Goal: Task Accomplishment & Management: Use online tool/utility

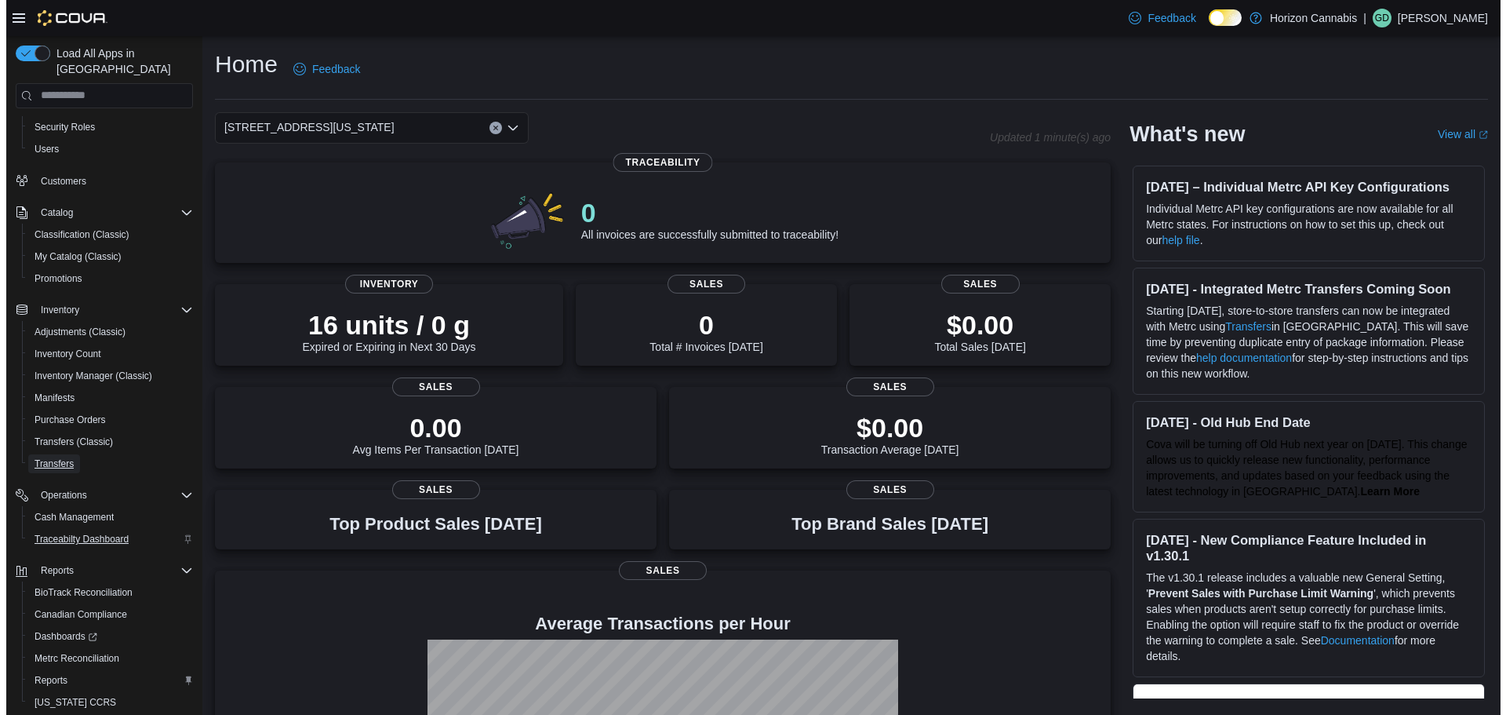
scroll to position [117, 0]
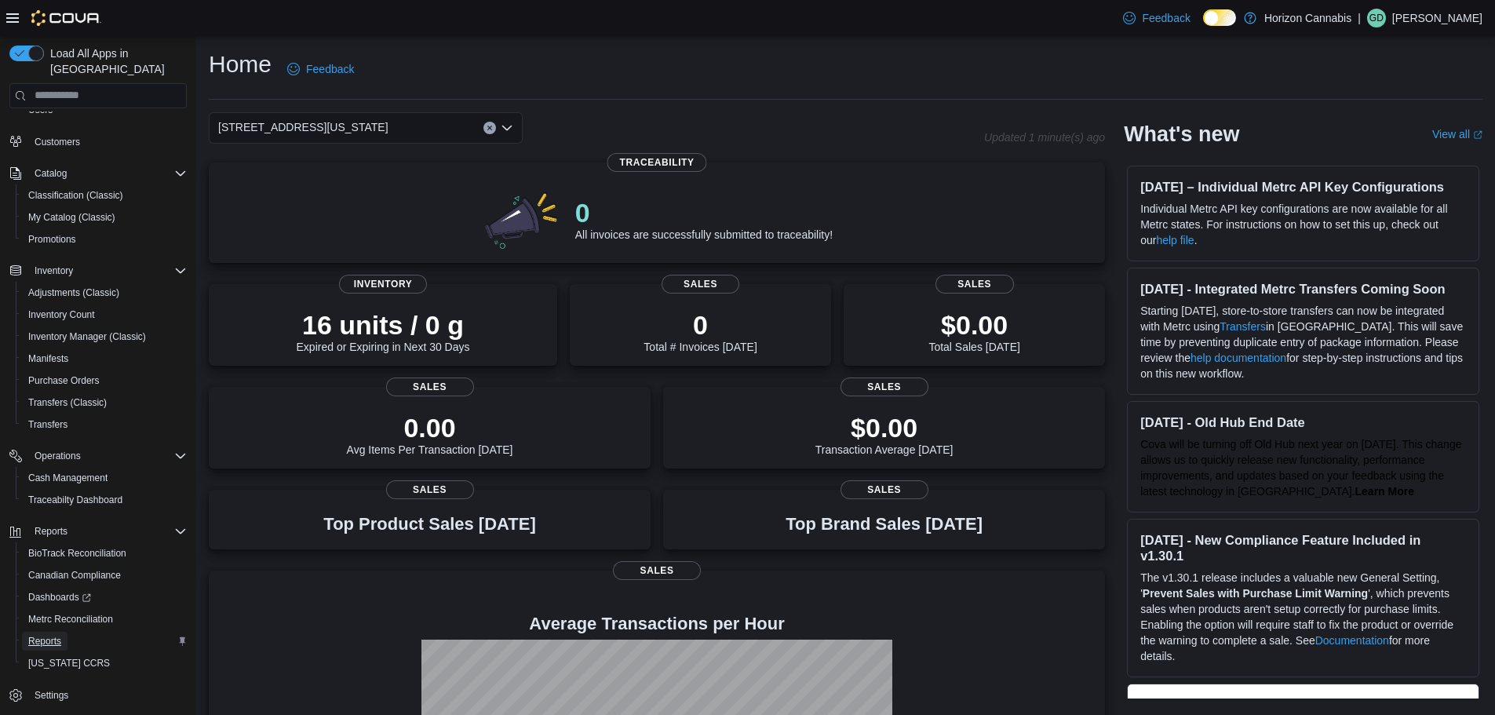
click at [48, 632] on span "Reports" at bounding box center [44, 641] width 33 height 19
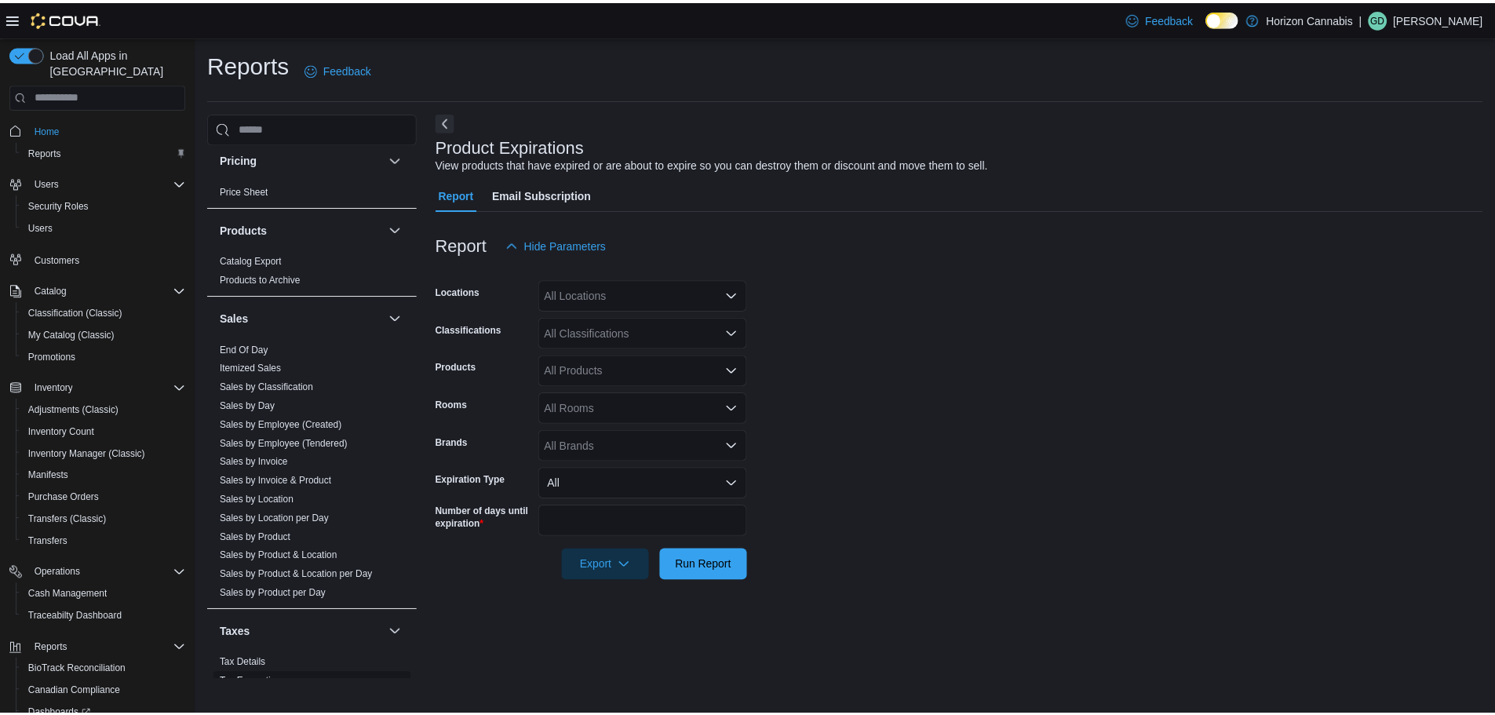
scroll to position [1047, 0]
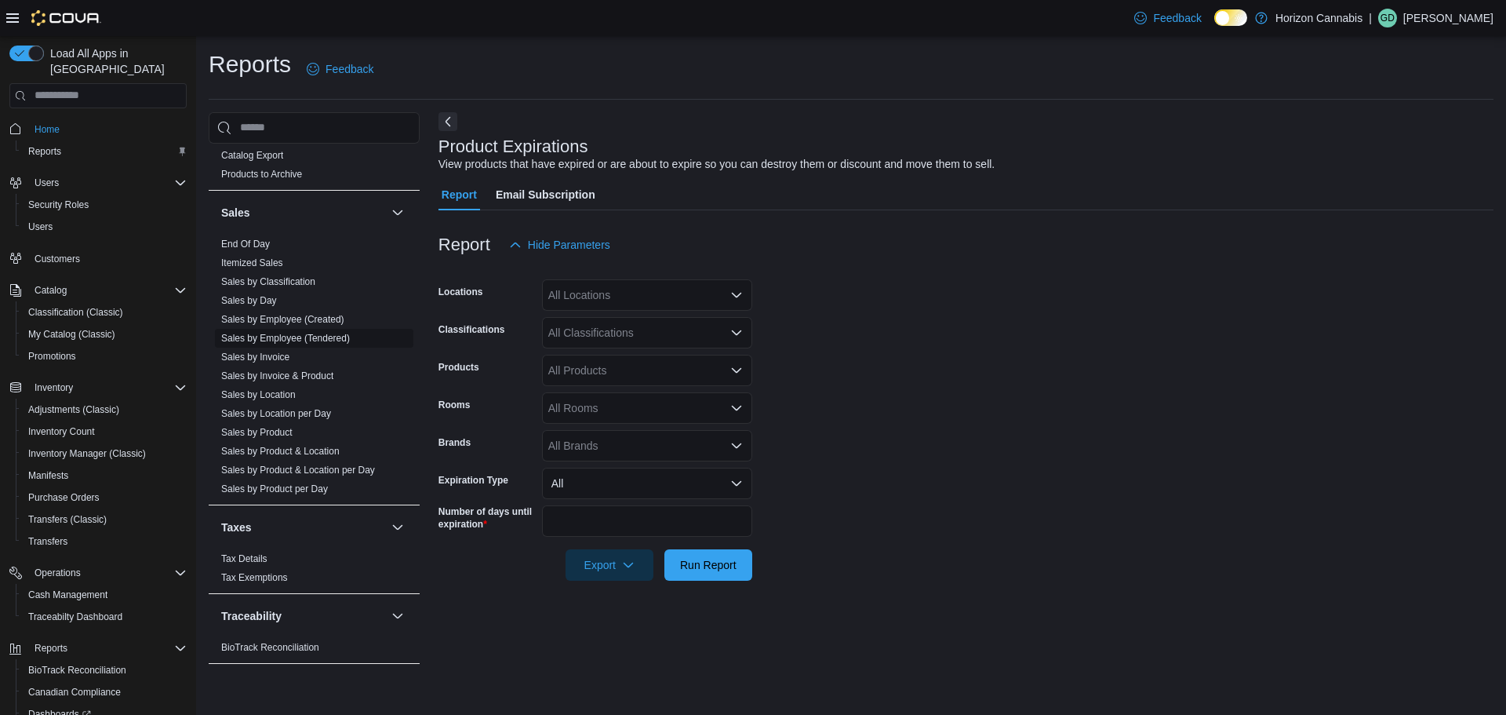
click at [283, 335] on link "Sales by Employee (Tendered)" at bounding box center [285, 338] width 129 height 11
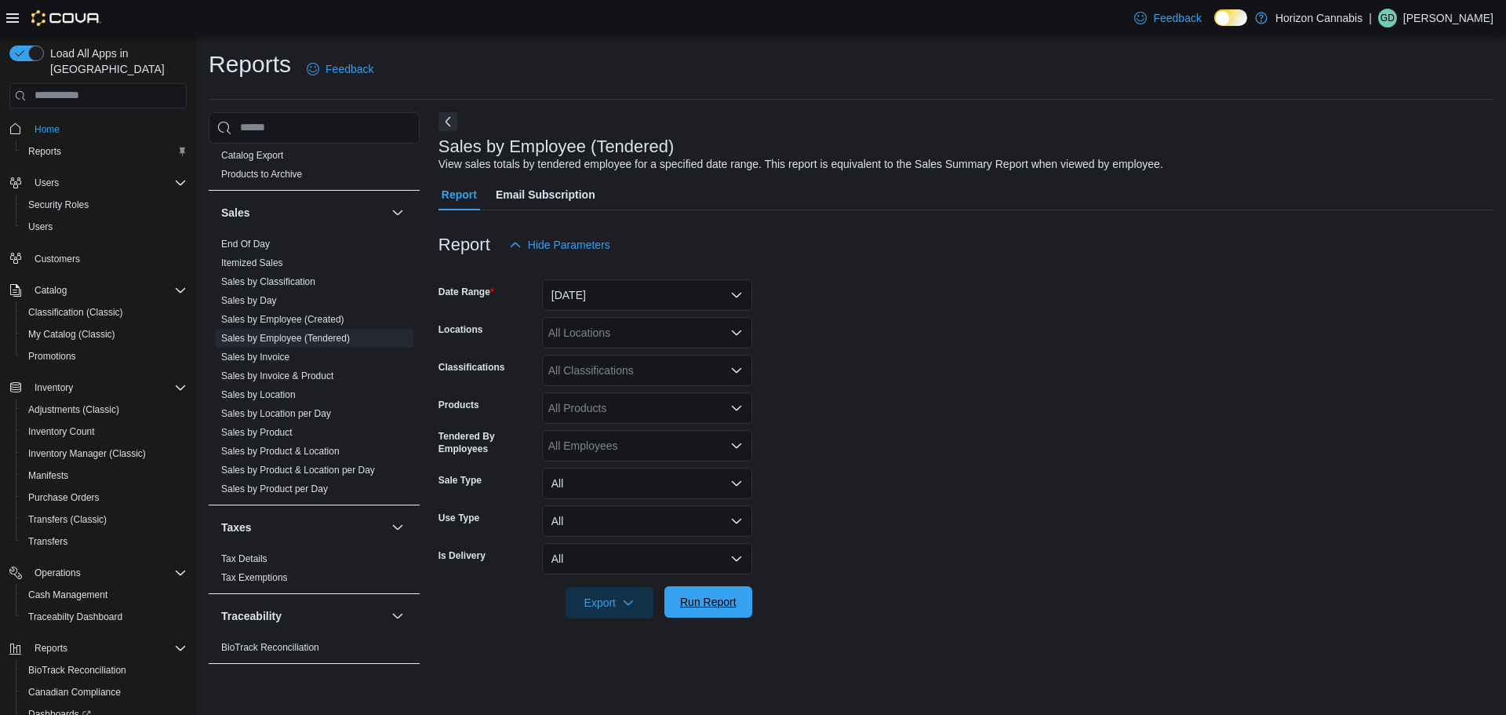
click at [714, 599] on span "Run Report" at bounding box center [708, 602] width 56 height 16
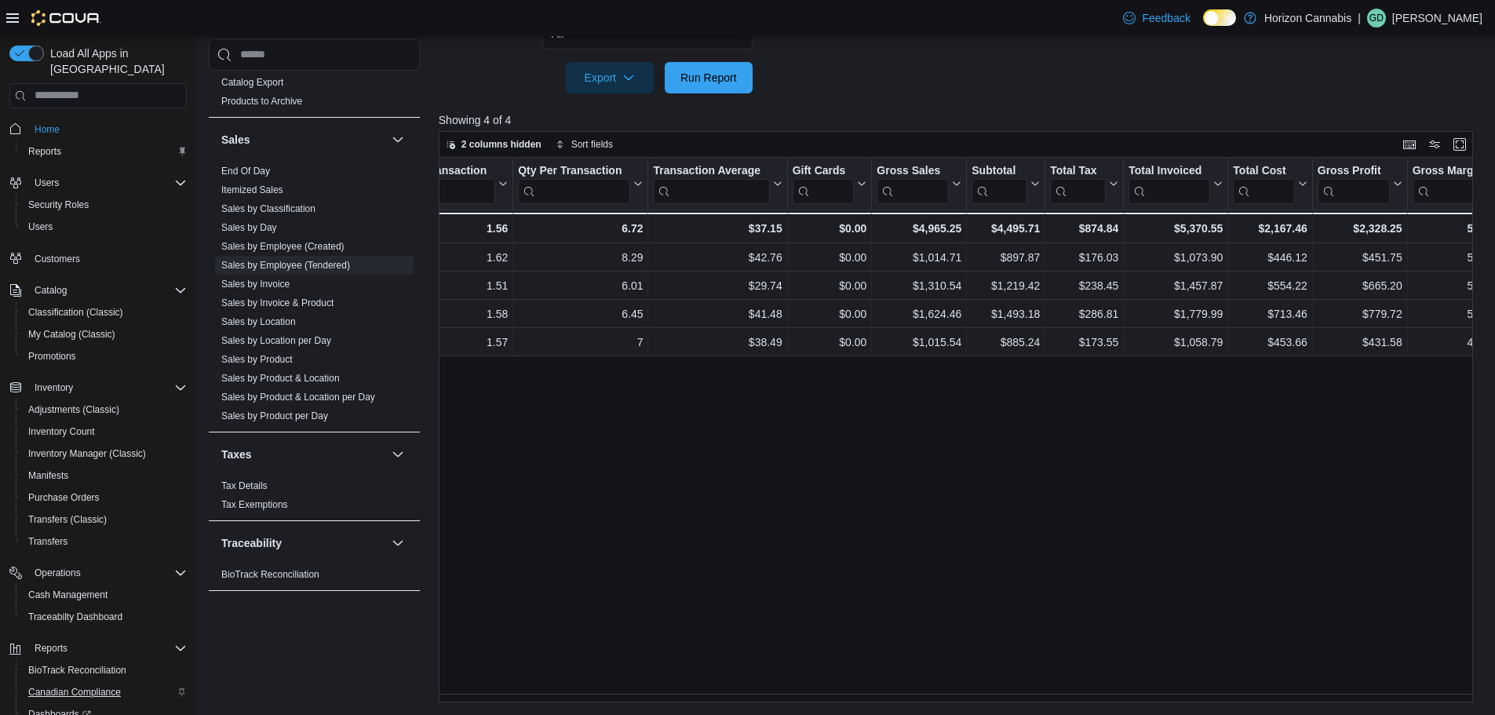
scroll to position [117, 0]
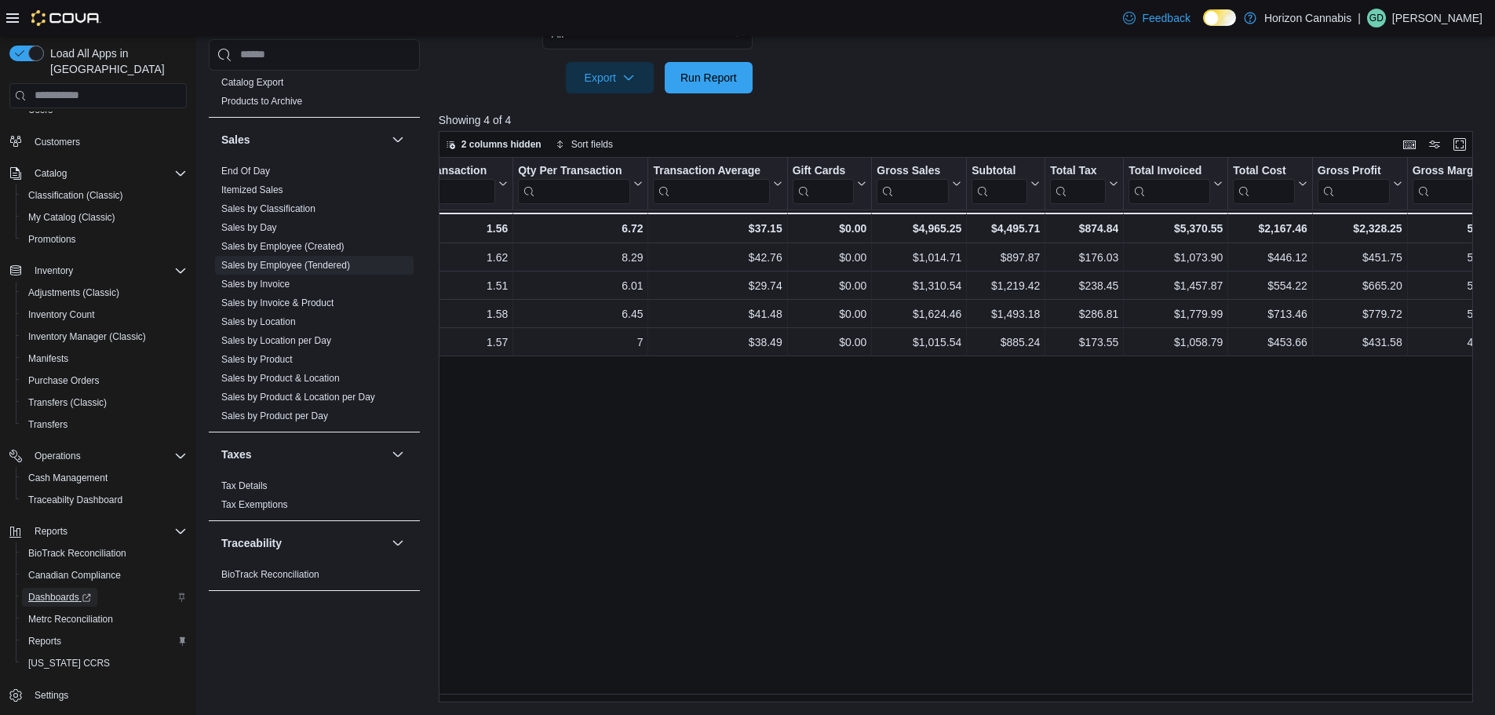
click at [70, 591] on span "Dashboards" at bounding box center [59, 597] width 63 height 13
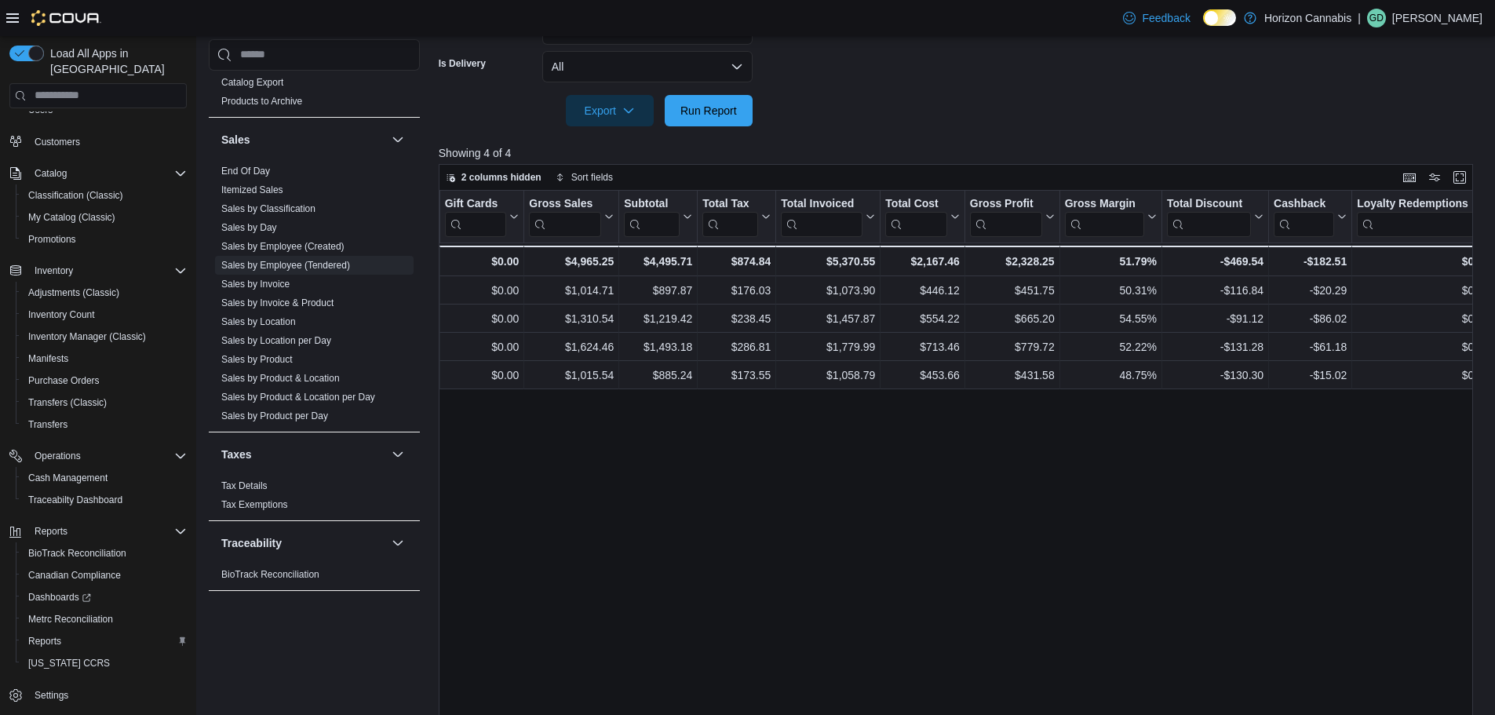
scroll to position [446, 0]
